Goal: Information Seeking & Learning: Learn about a topic

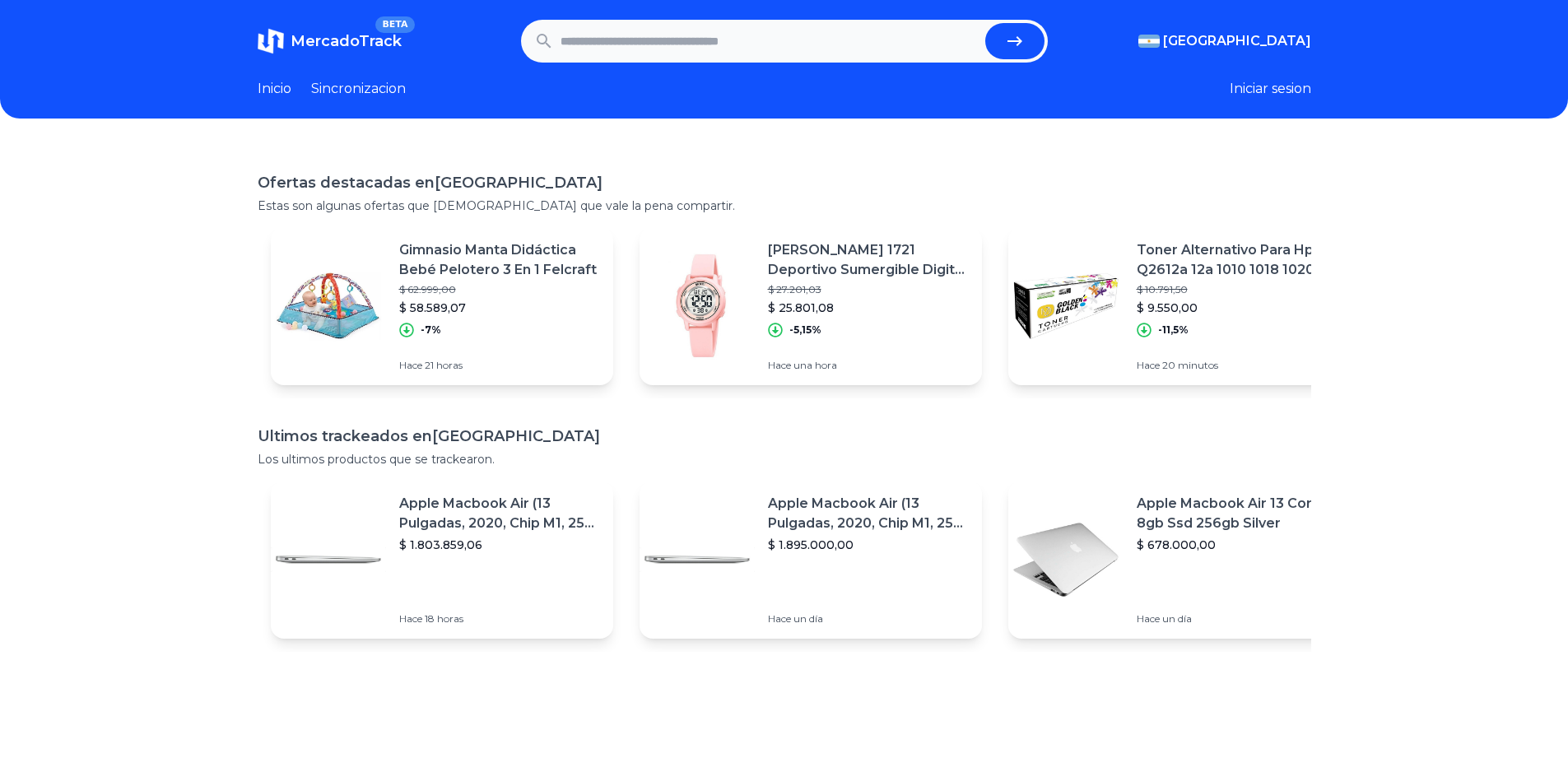
scroll to position [3, 0]
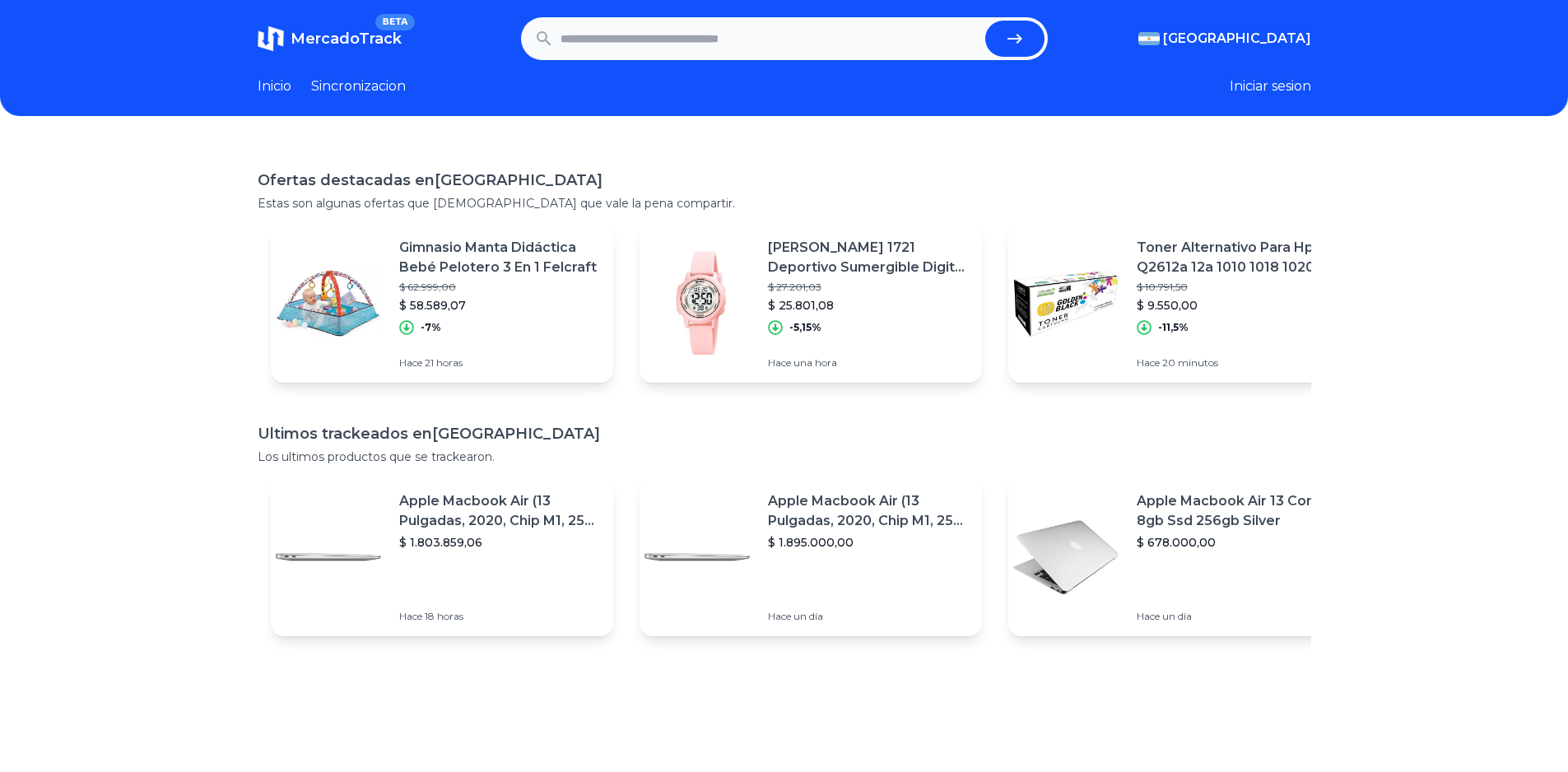
click at [708, 74] on header "MercadoTrack BETA [GEOGRAPHIC_DATA] [GEOGRAPHIC_DATA] [GEOGRAPHIC_DATA] [GEOGRA…" at bounding box center [784, 56] width 1568 height 118
click at [722, 36] on input "text" at bounding box center [769, 39] width 418 height 36
type input "********"
click at [986, 21] on button "submit" at bounding box center [1015, 39] width 60 height 36
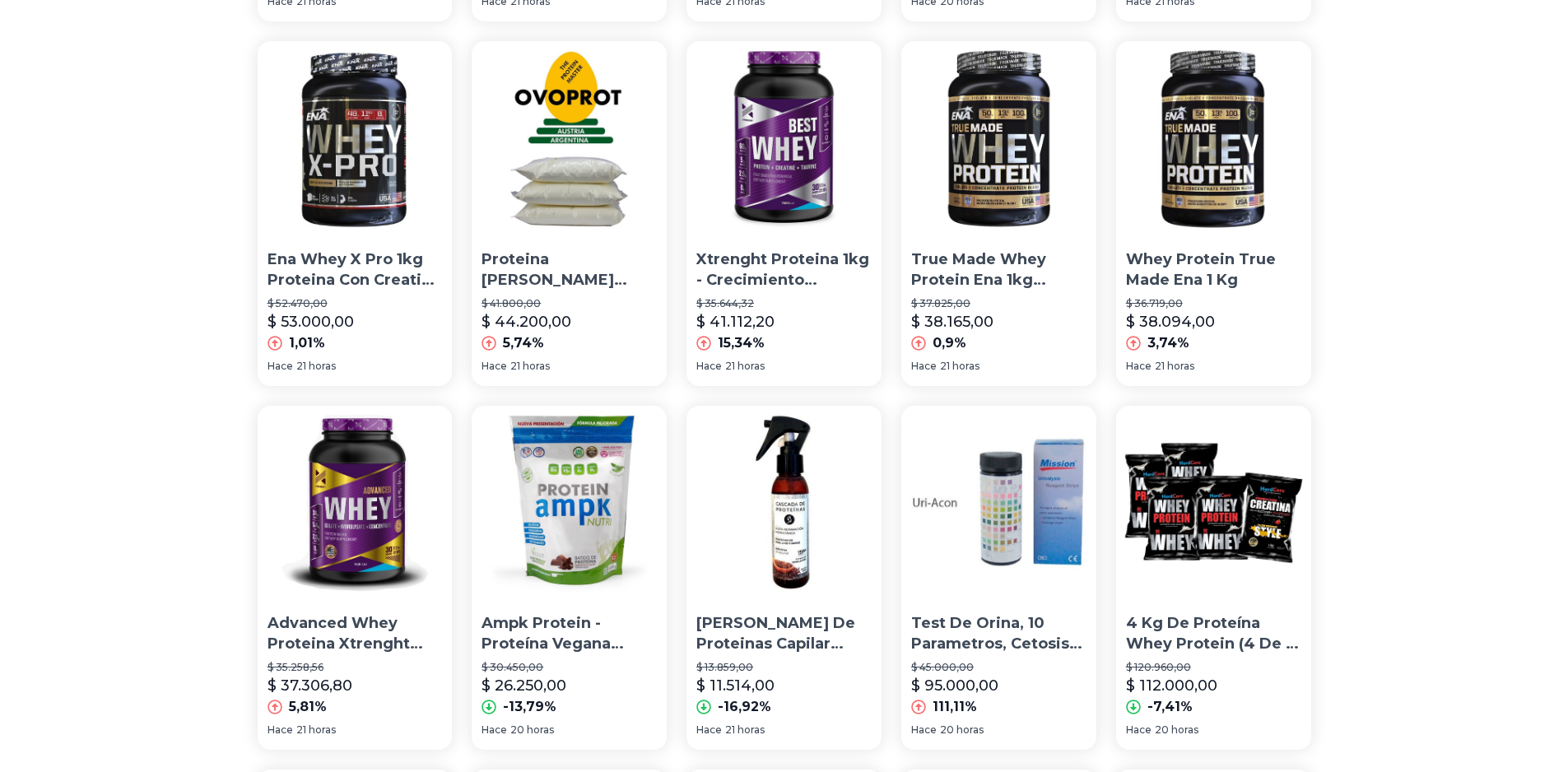
scroll to position [987, 0]
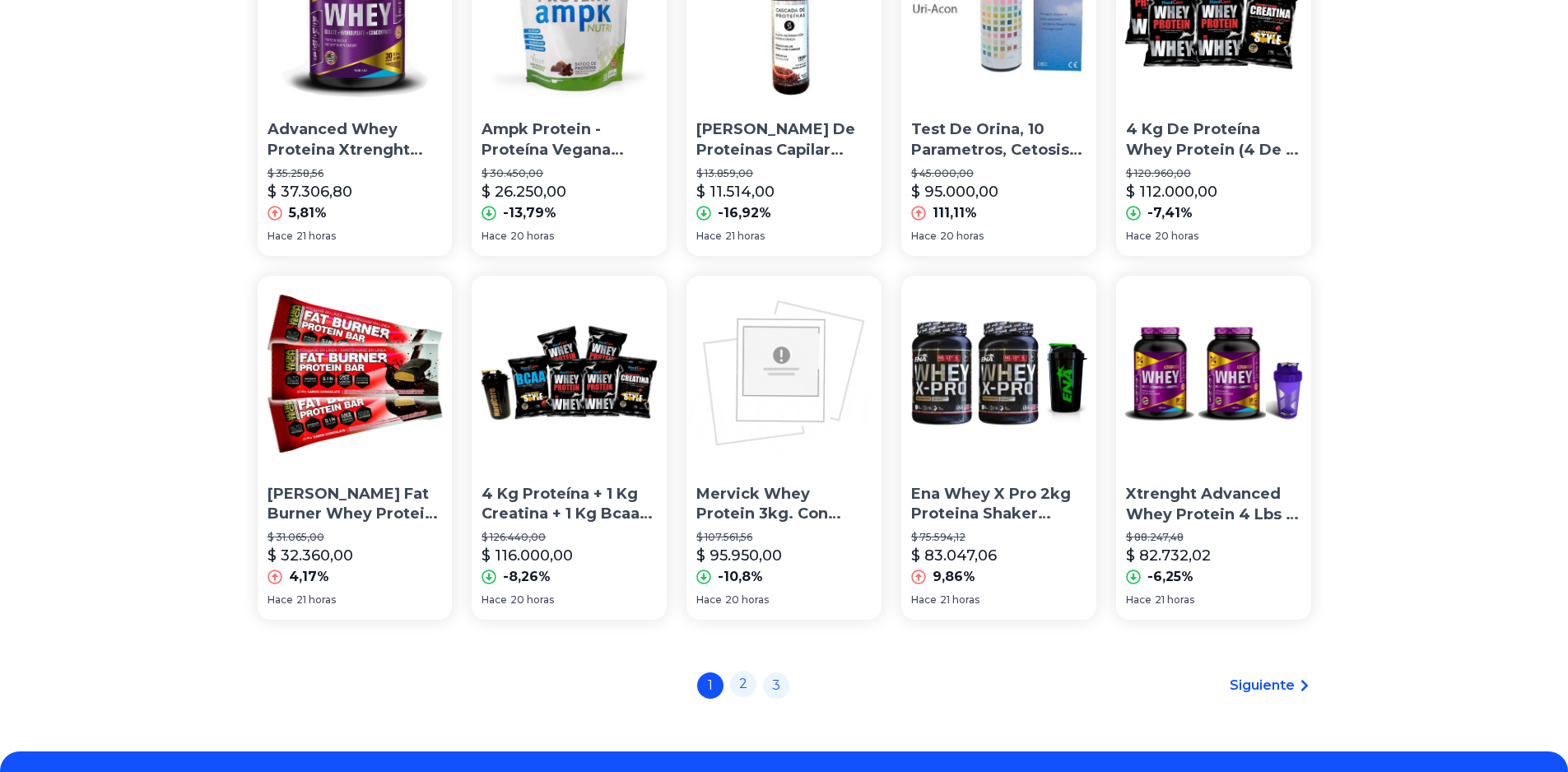
click at [749, 681] on link "2" at bounding box center [743, 683] width 27 height 27
